Goal: Task Accomplishment & Management: Use online tool/utility

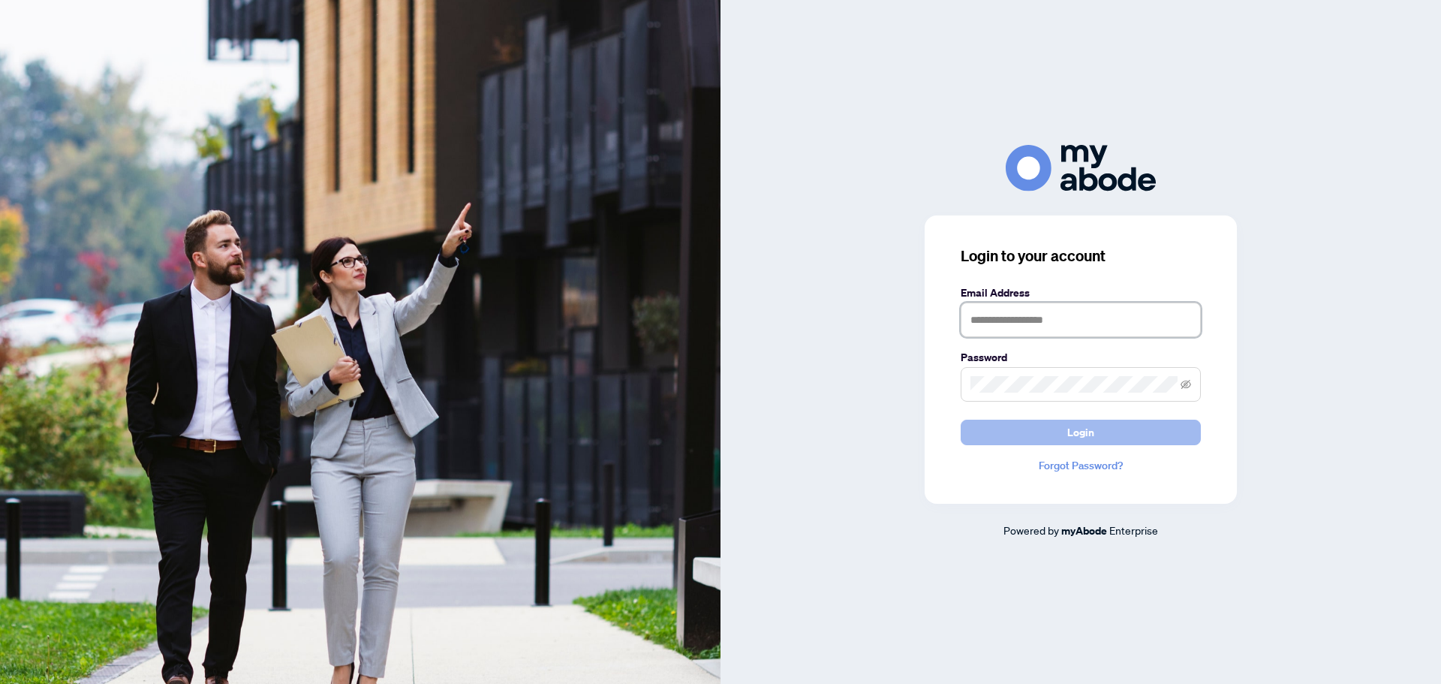
type input "**********"
click at [1084, 428] on span "Login" at bounding box center [1080, 432] width 27 height 24
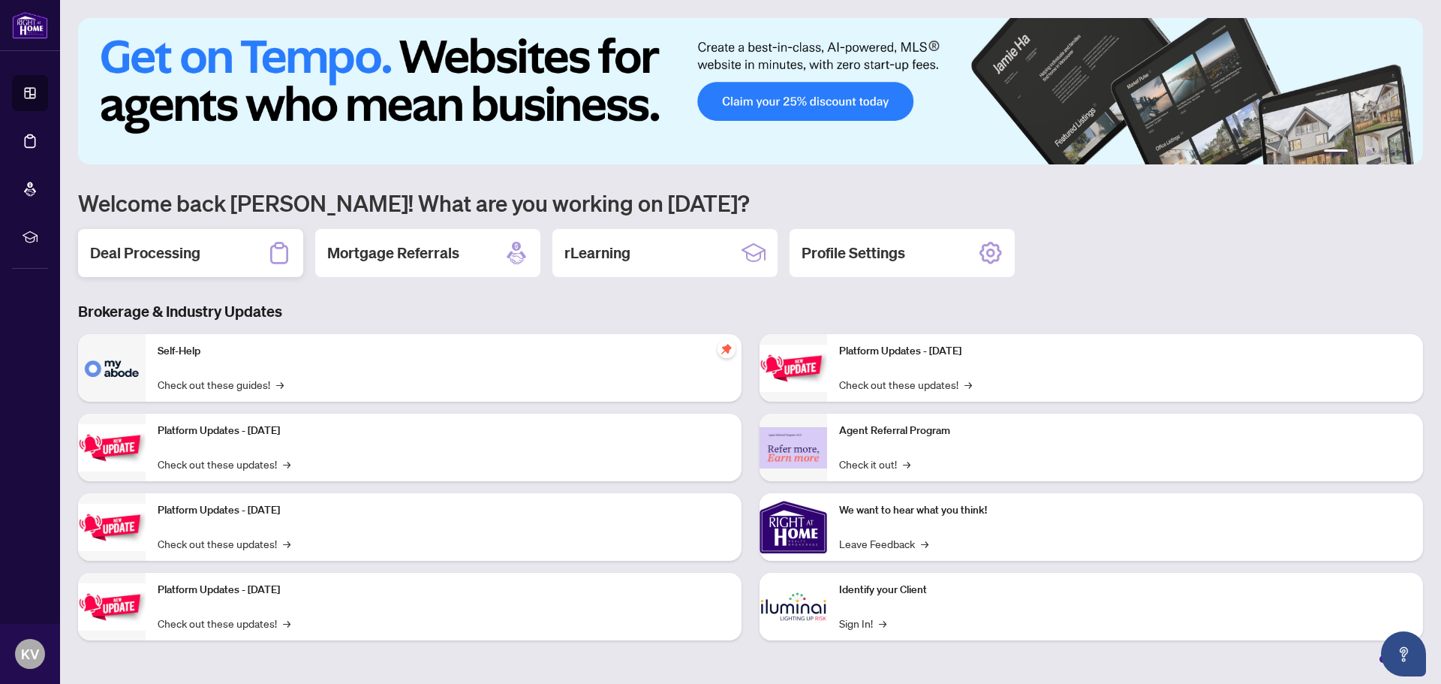
click at [168, 243] on h2 "Deal Processing" at bounding box center [145, 252] width 110 height 21
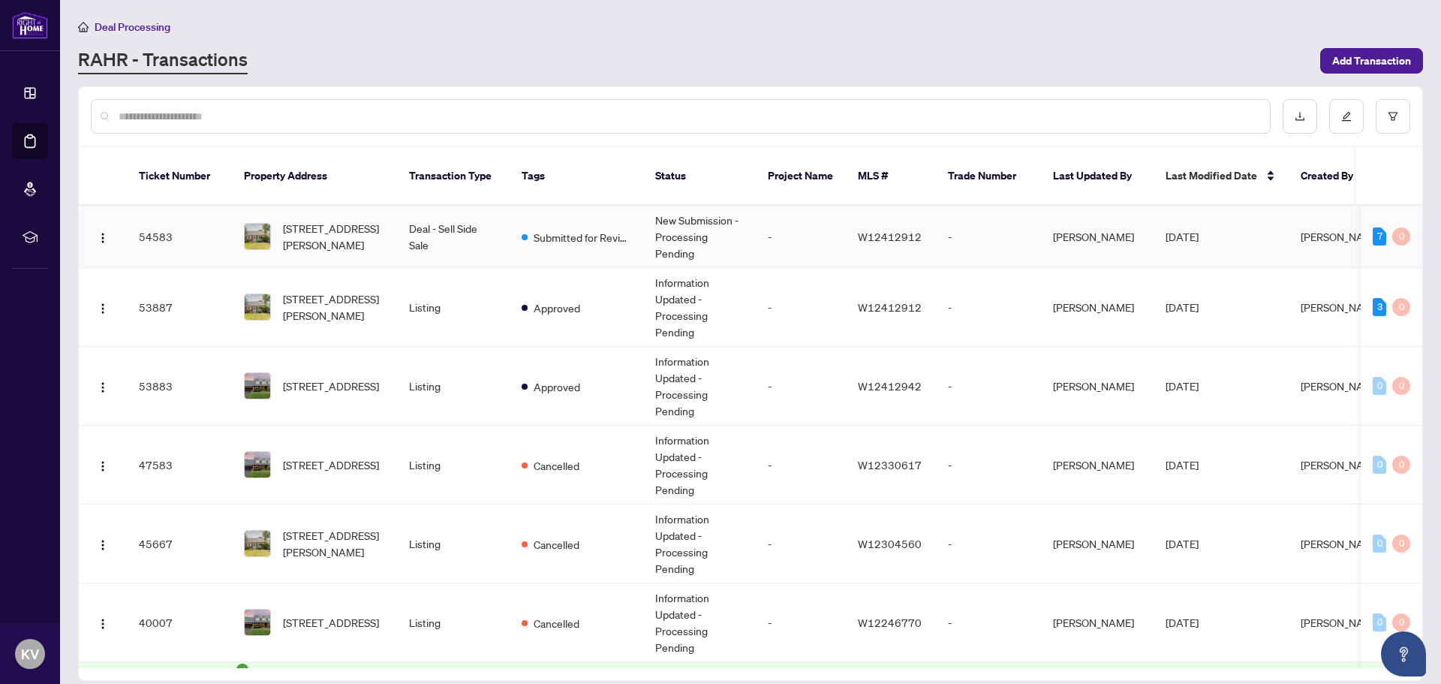
click at [1182, 230] on span "[DATE]" at bounding box center [1181, 237] width 33 height 14
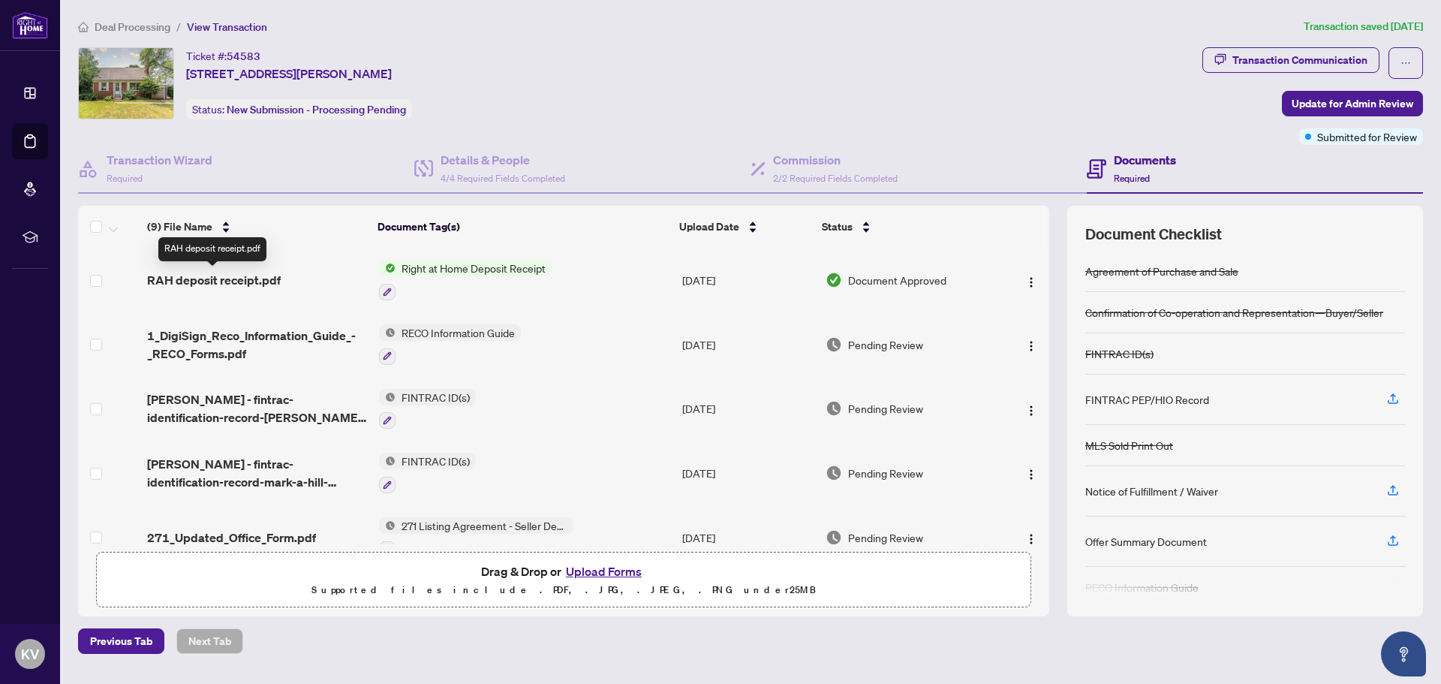
click at [192, 276] on span "RAH deposit receipt.pdf" at bounding box center [214, 280] width 134 height 18
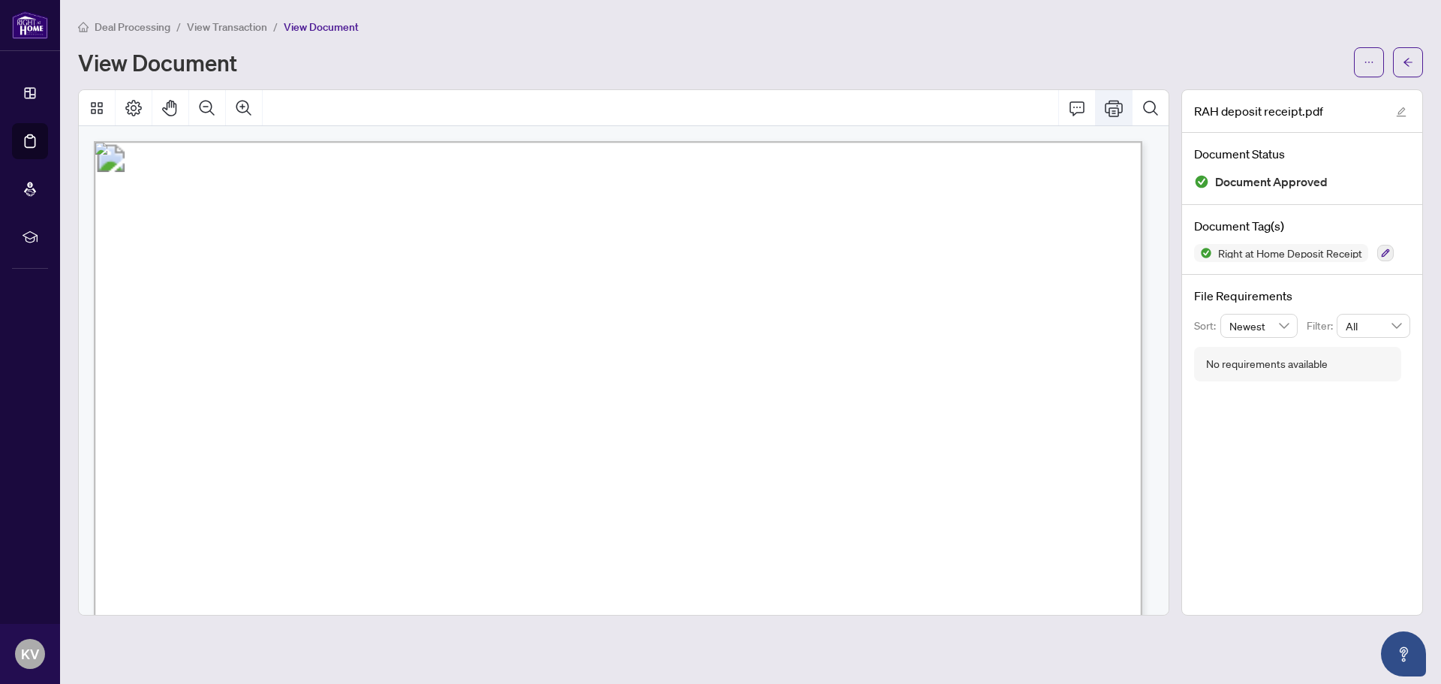
click at [1119, 105] on icon "Print" at bounding box center [1113, 108] width 18 height 18
